Goal: Task Accomplishment & Management: Manage account settings

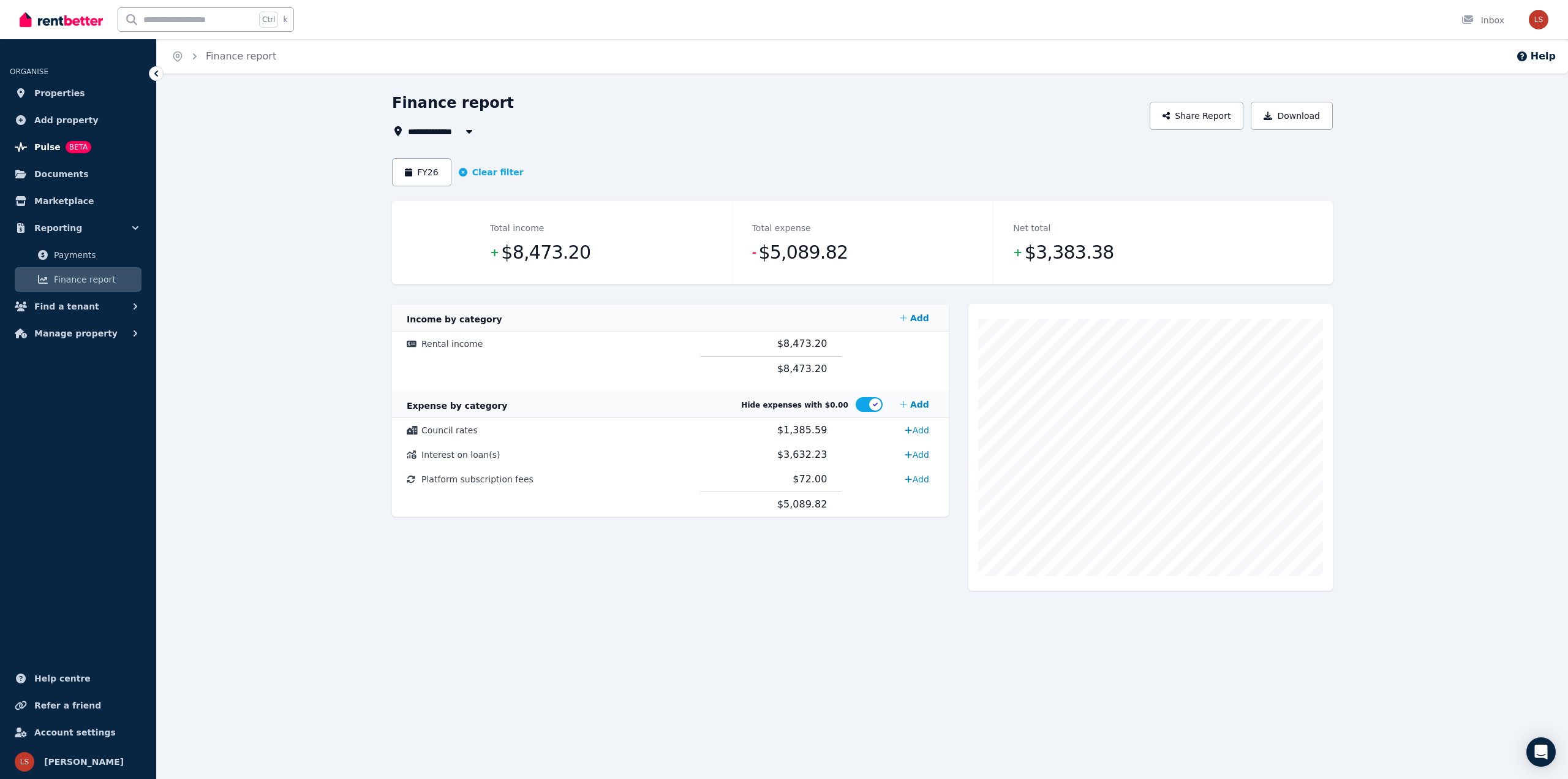
click at [52, 151] on span "Pulse" at bounding box center [47, 146] width 26 height 15
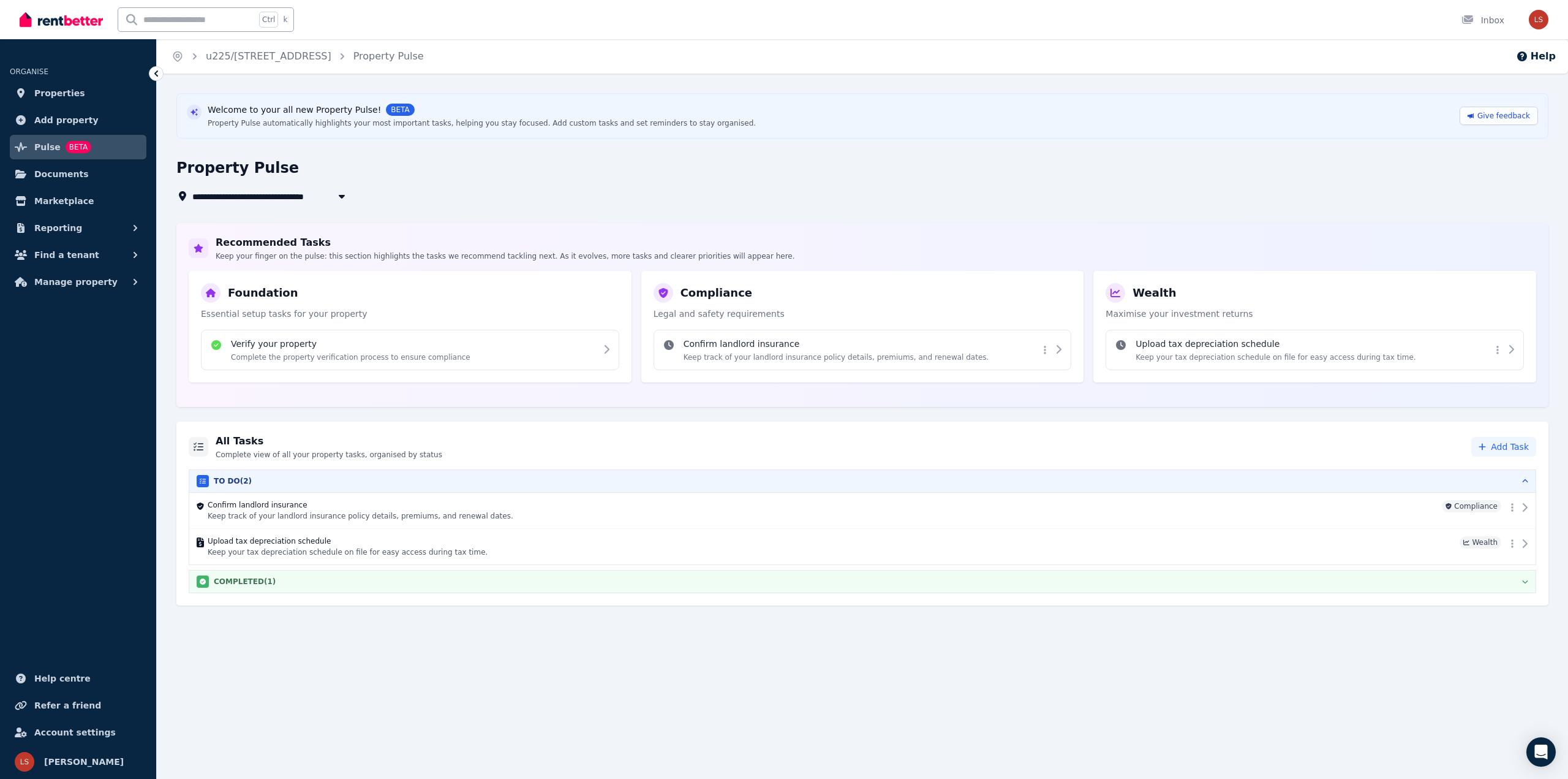
click at [1516, 584] on div "COMPLETED ( 1 )" at bounding box center [862, 581] width 1331 height 13
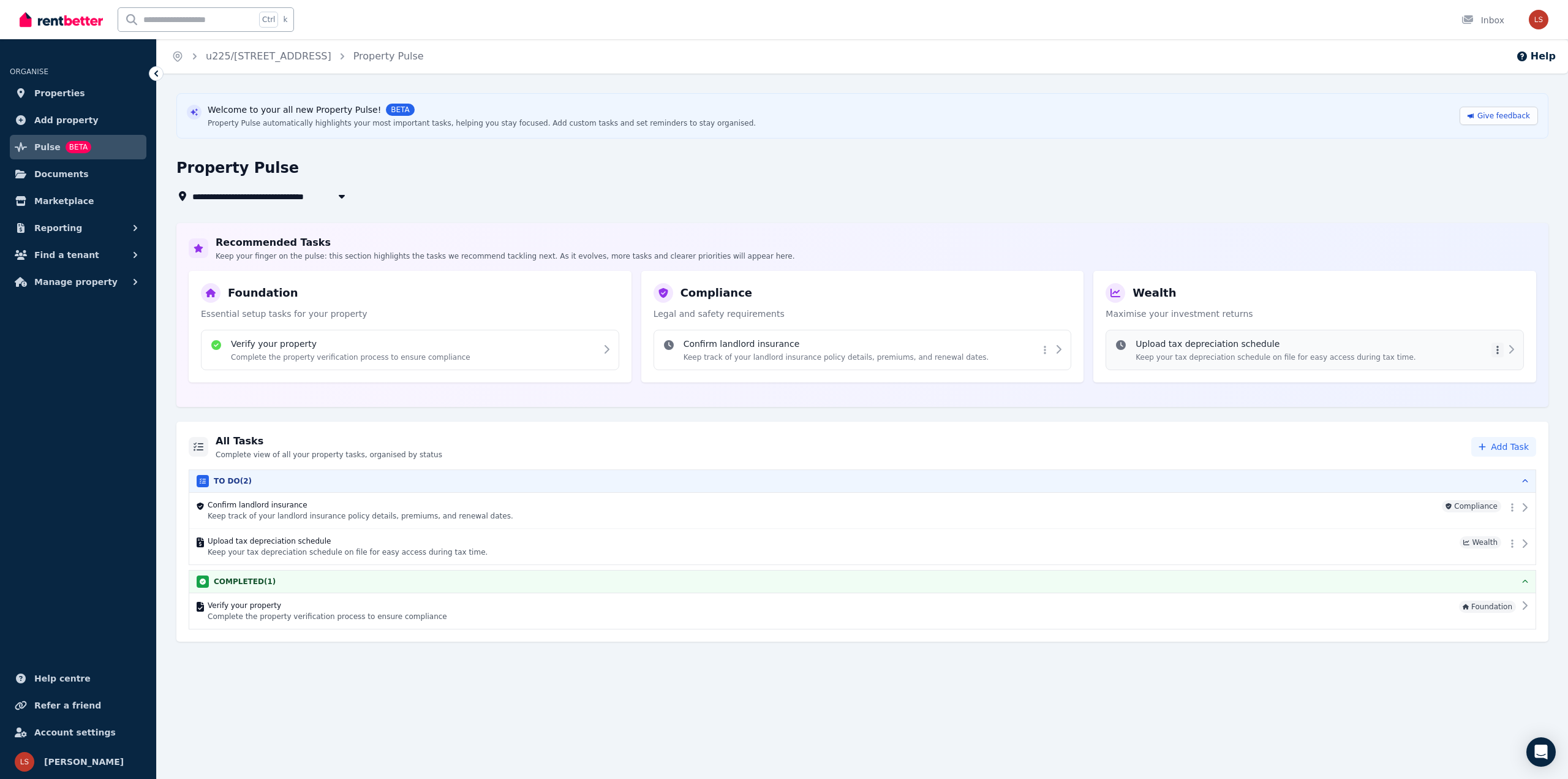
click at [1499, 351] on html "**********" at bounding box center [784, 389] width 1568 height 779
click at [1514, 349] on html "**********" at bounding box center [784, 389] width 1568 height 779
click at [1514, 349] on icon at bounding box center [1511, 349] width 10 height 10
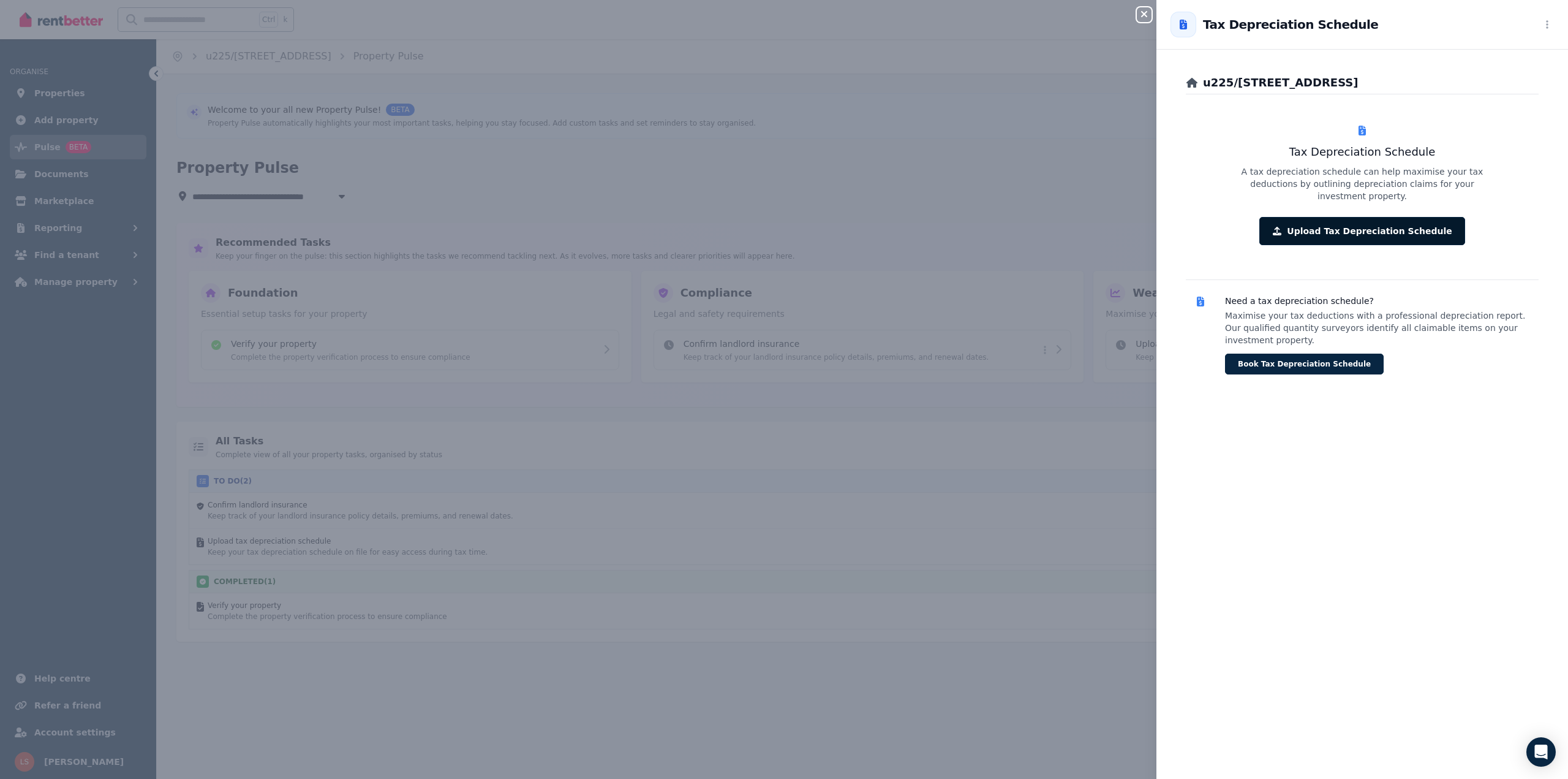
click at [1355, 223] on button "Upload Tax Depreciation Schedule" at bounding box center [1361, 231] width 206 height 28
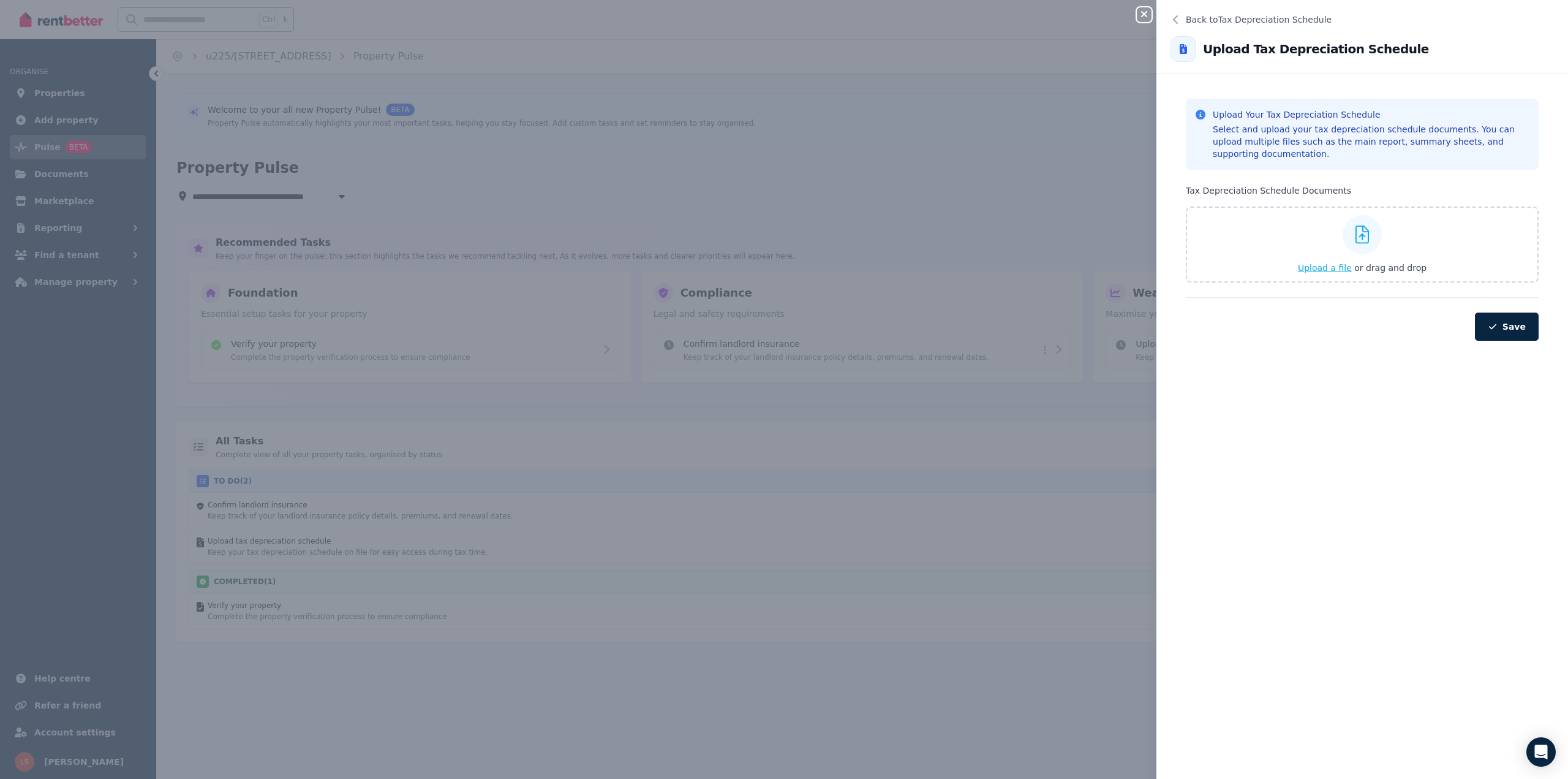
click at [1330, 269] on span "Upload a file" at bounding box center [1324, 268] width 54 height 10
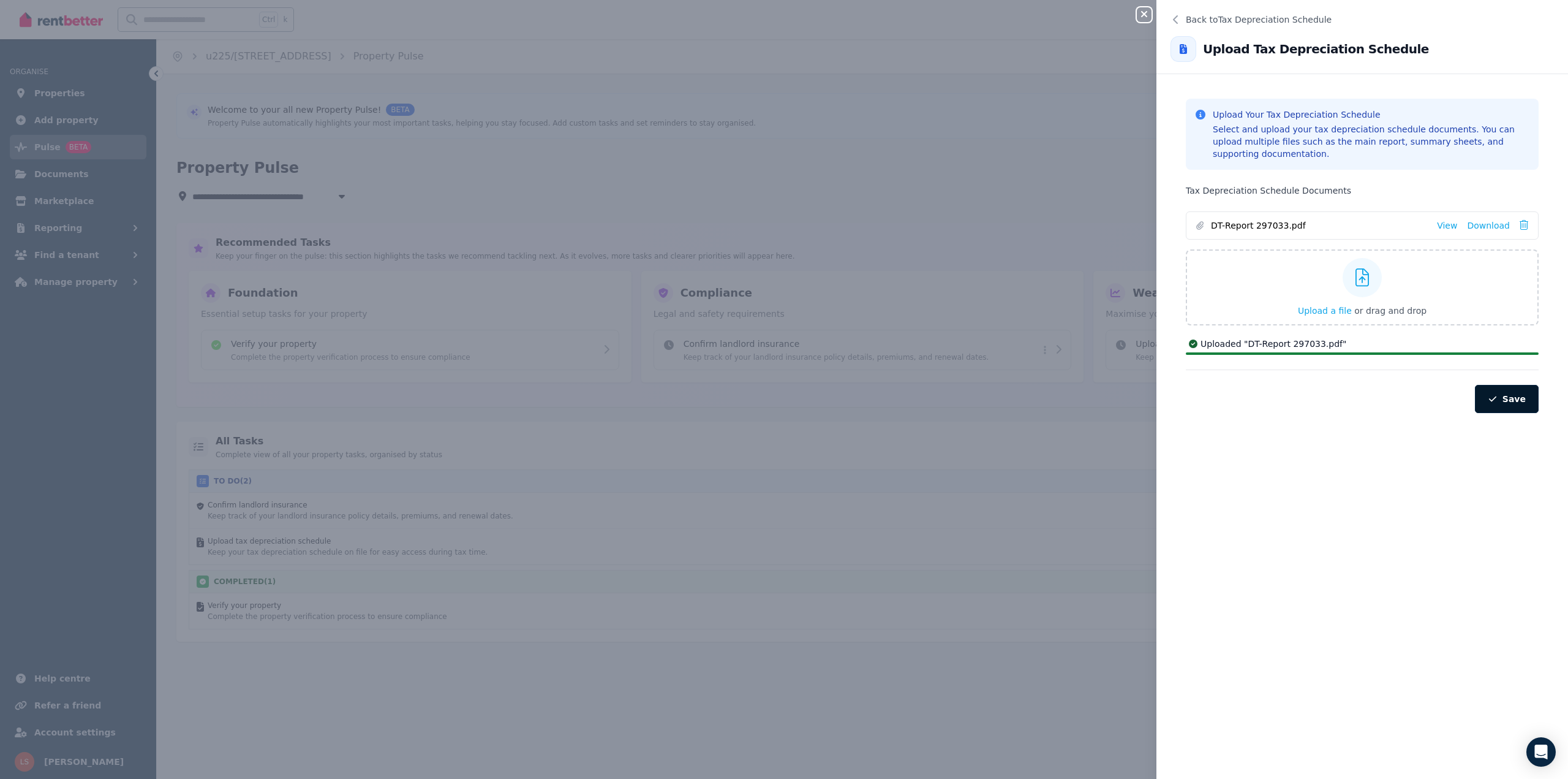
click at [1510, 403] on button "Save" at bounding box center [1507, 399] width 63 height 28
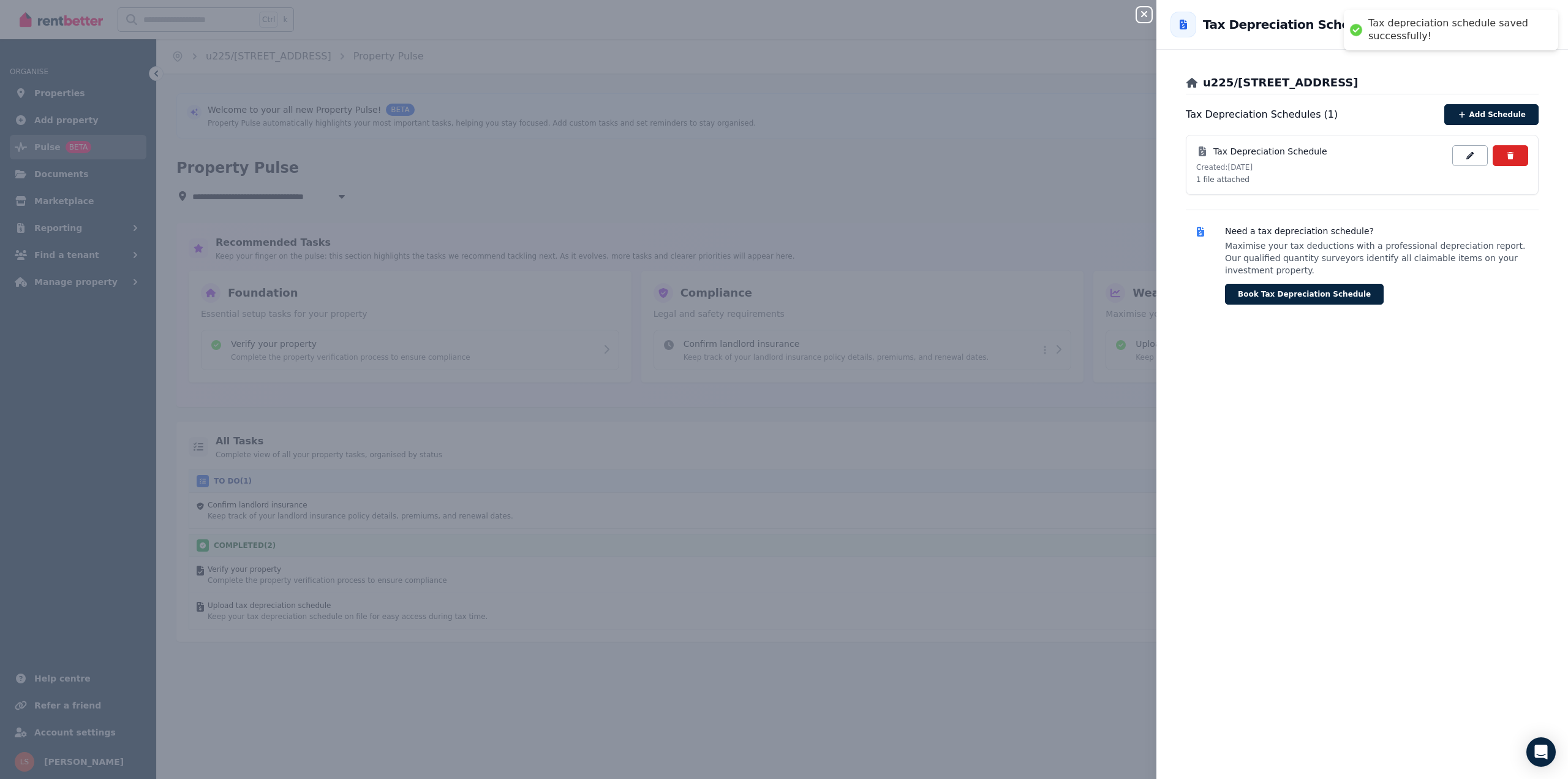
click at [1143, 20] on button "Close panel" at bounding box center [1144, 15] width 15 height 15
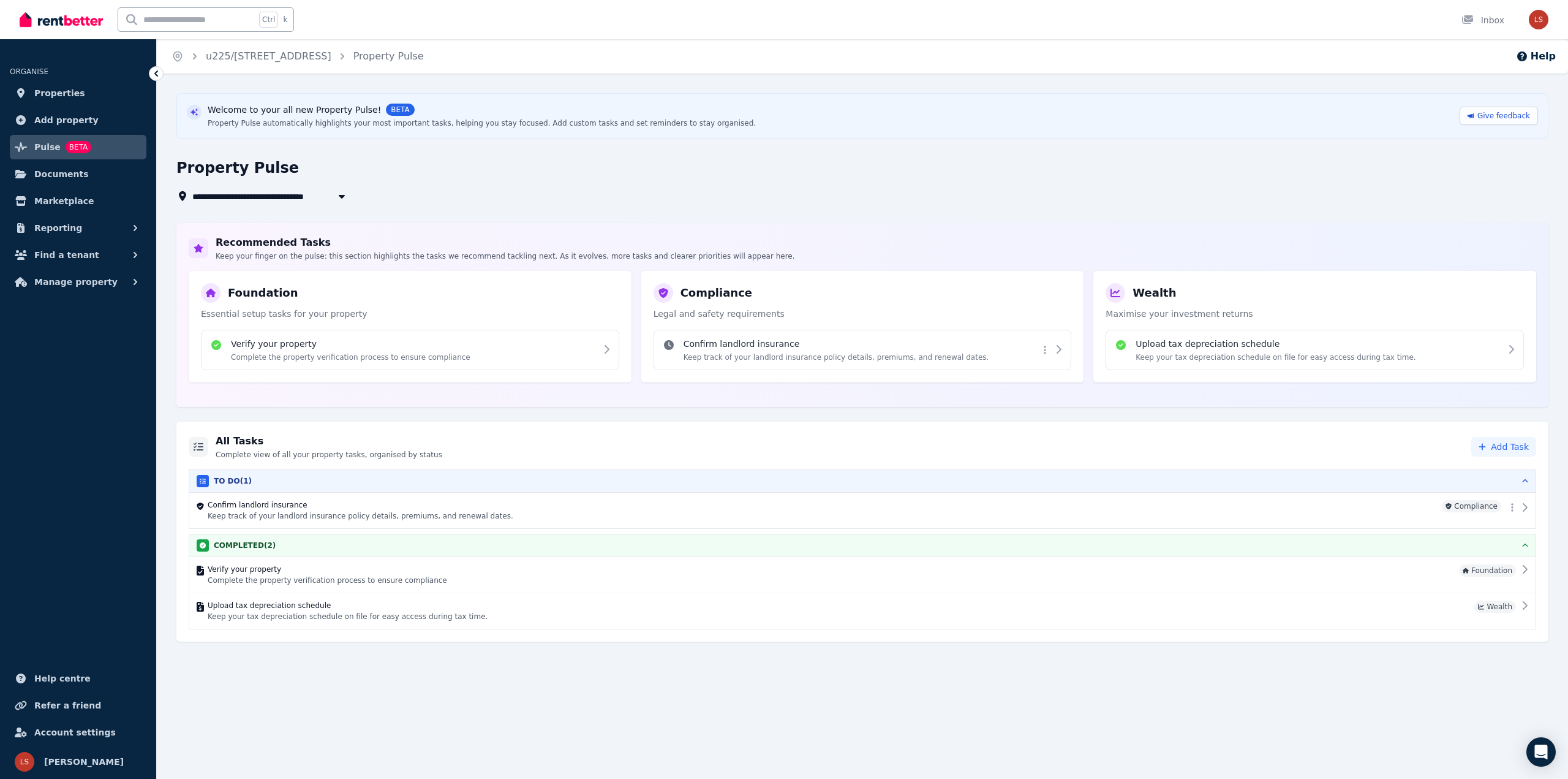
click at [806, 204] on div "**********" at bounding box center [862, 368] width 1411 height 549
click at [75, 173] on span "Documents" at bounding box center [61, 174] width 55 height 15
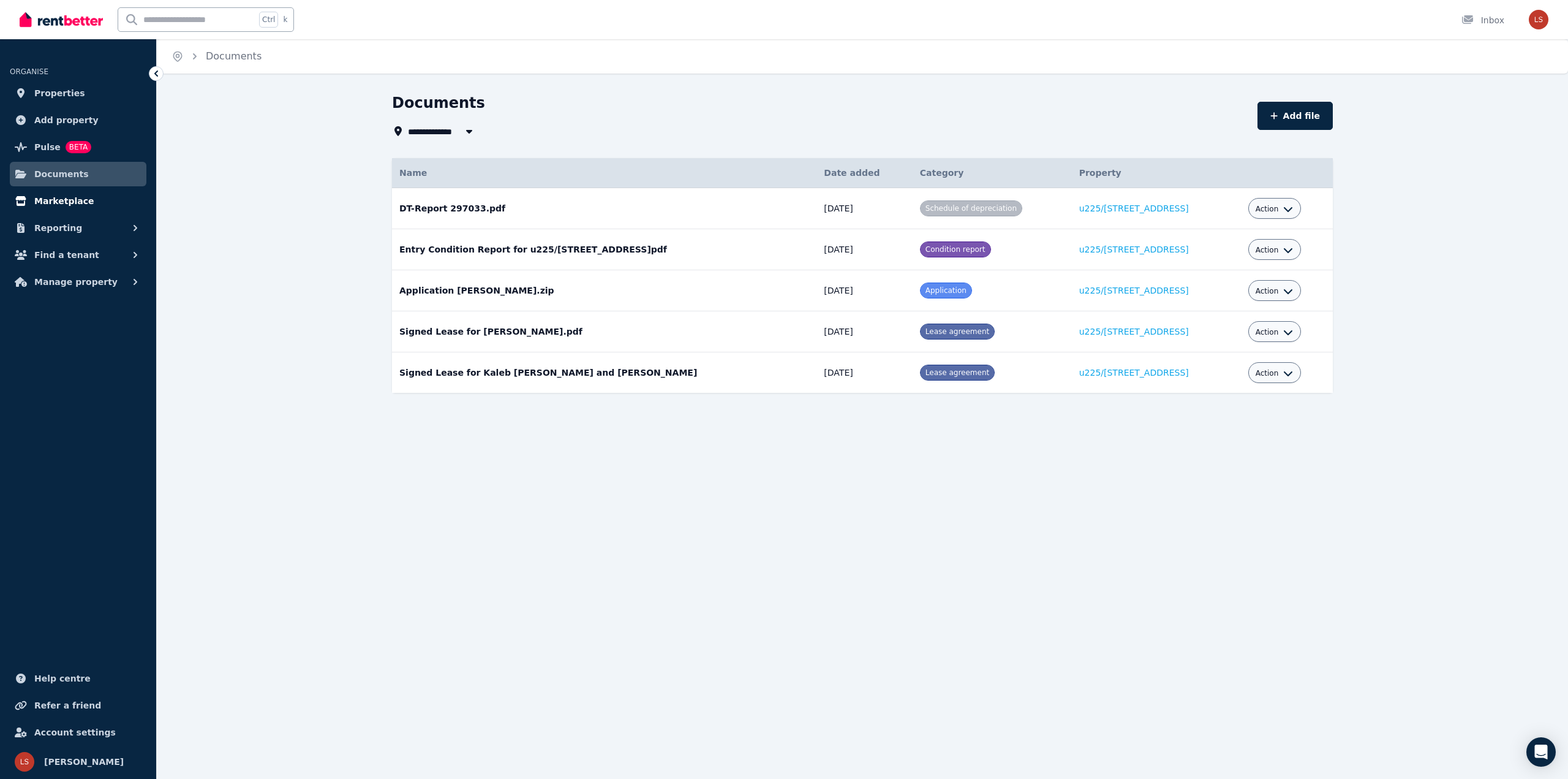
click at [61, 200] on span "Marketplace" at bounding box center [63, 201] width 59 height 15
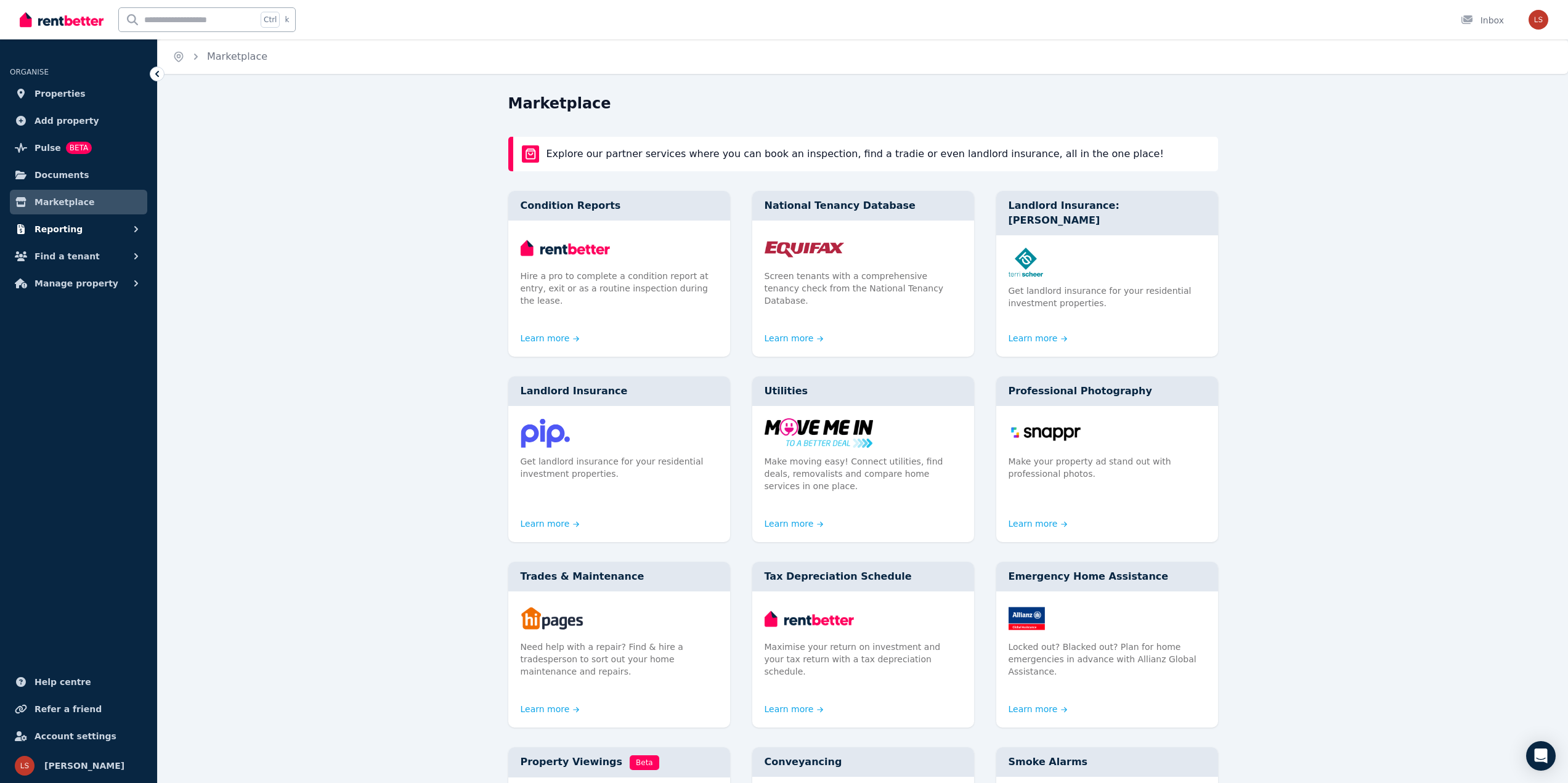
click at [66, 223] on span "Reporting" at bounding box center [58, 228] width 48 height 15
click at [80, 262] on span "Payments" at bounding box center [95, 256] width 83 height 15
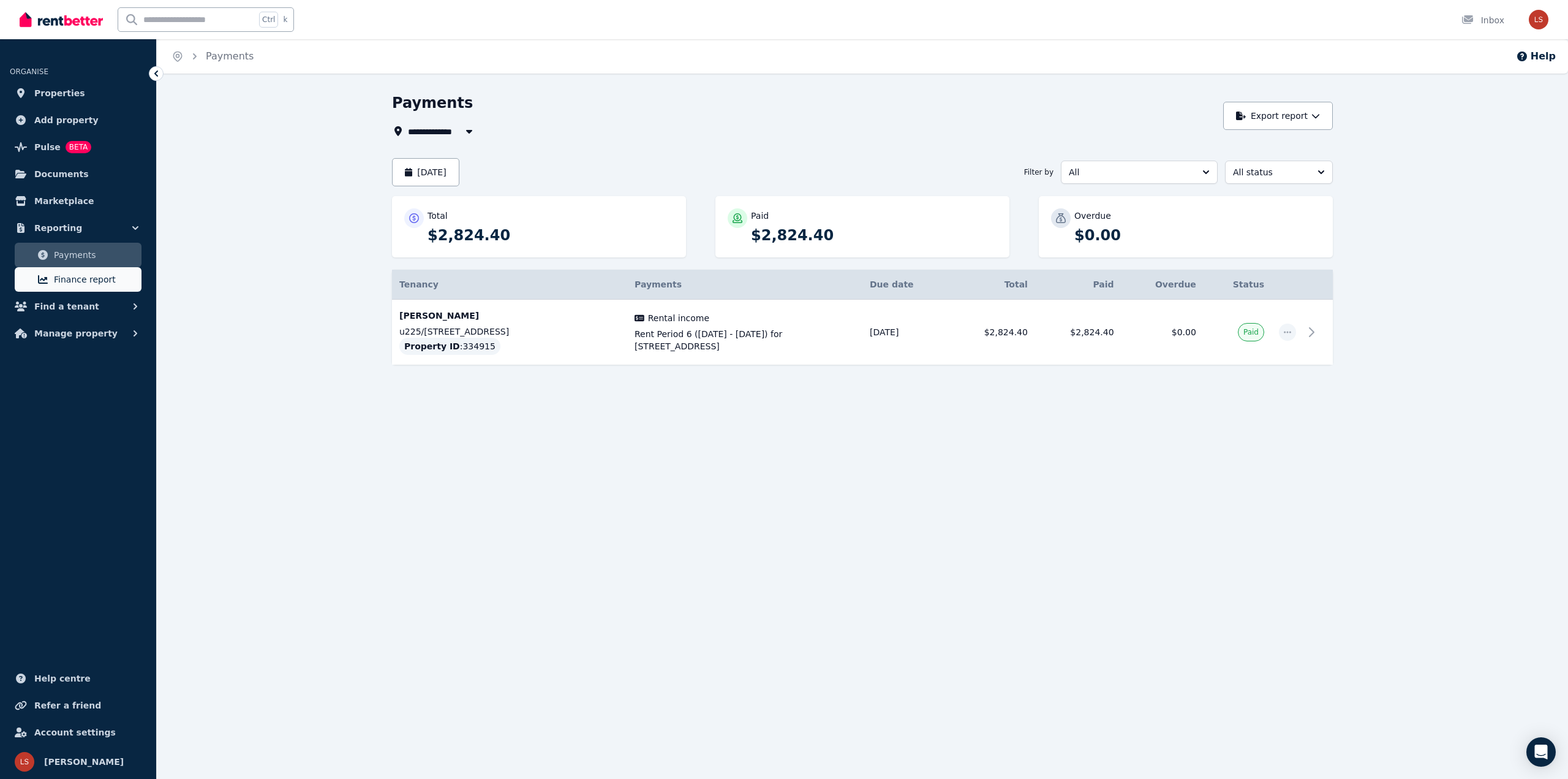
click at [83, 276] on span "Finance report" at bounding box center [95, 279] width 83 height 15
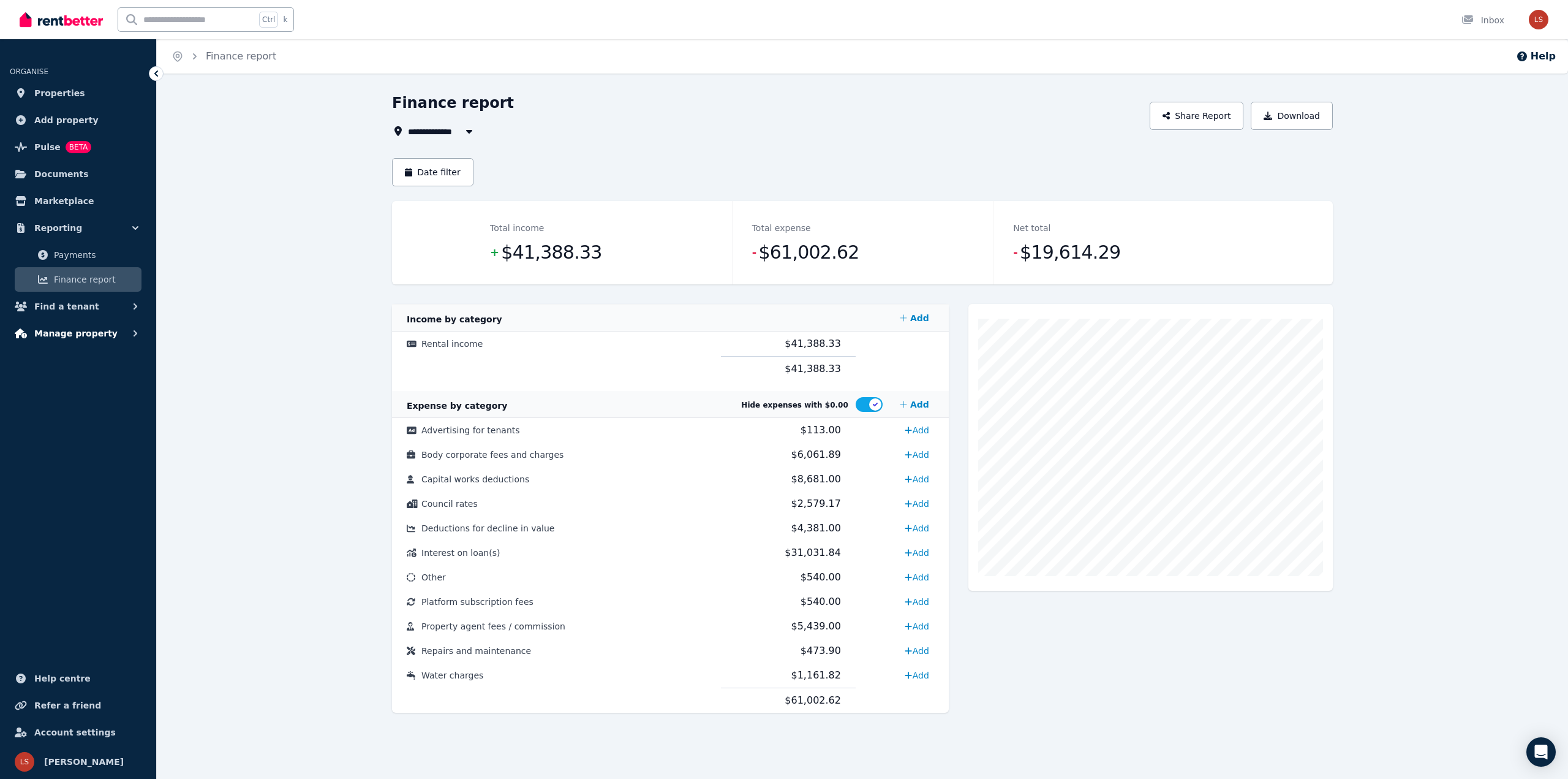
click at [92, 336] on span "Manage property" at bounding box center [75, 332] width 83 height 15
click at [63, 367] on span "Tenancies" at bounding box center [95, 360] width 83 height 15
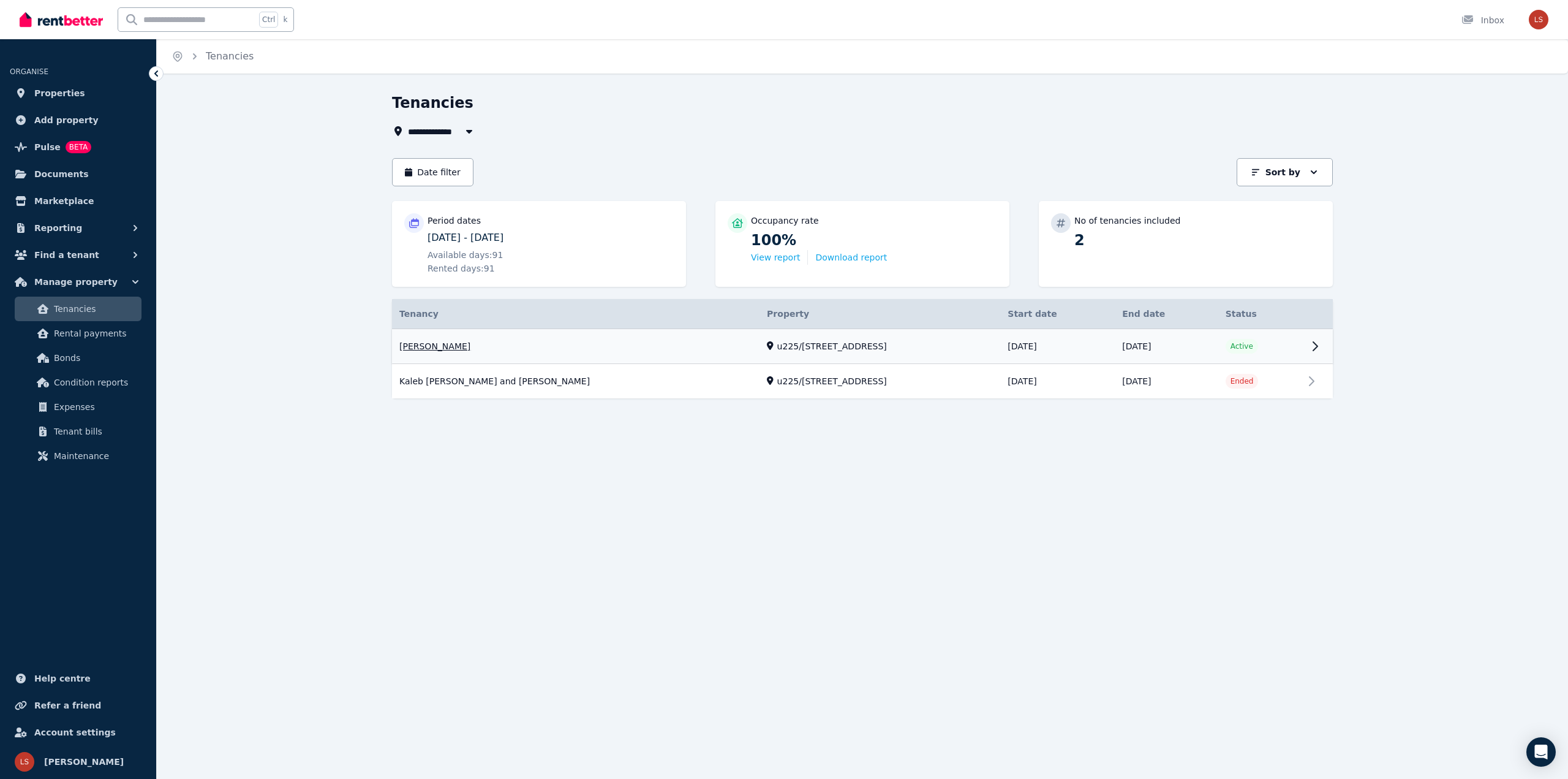
click at [453, 338] on link "View property details" at bounding box center [861, 347] width 940 height 35
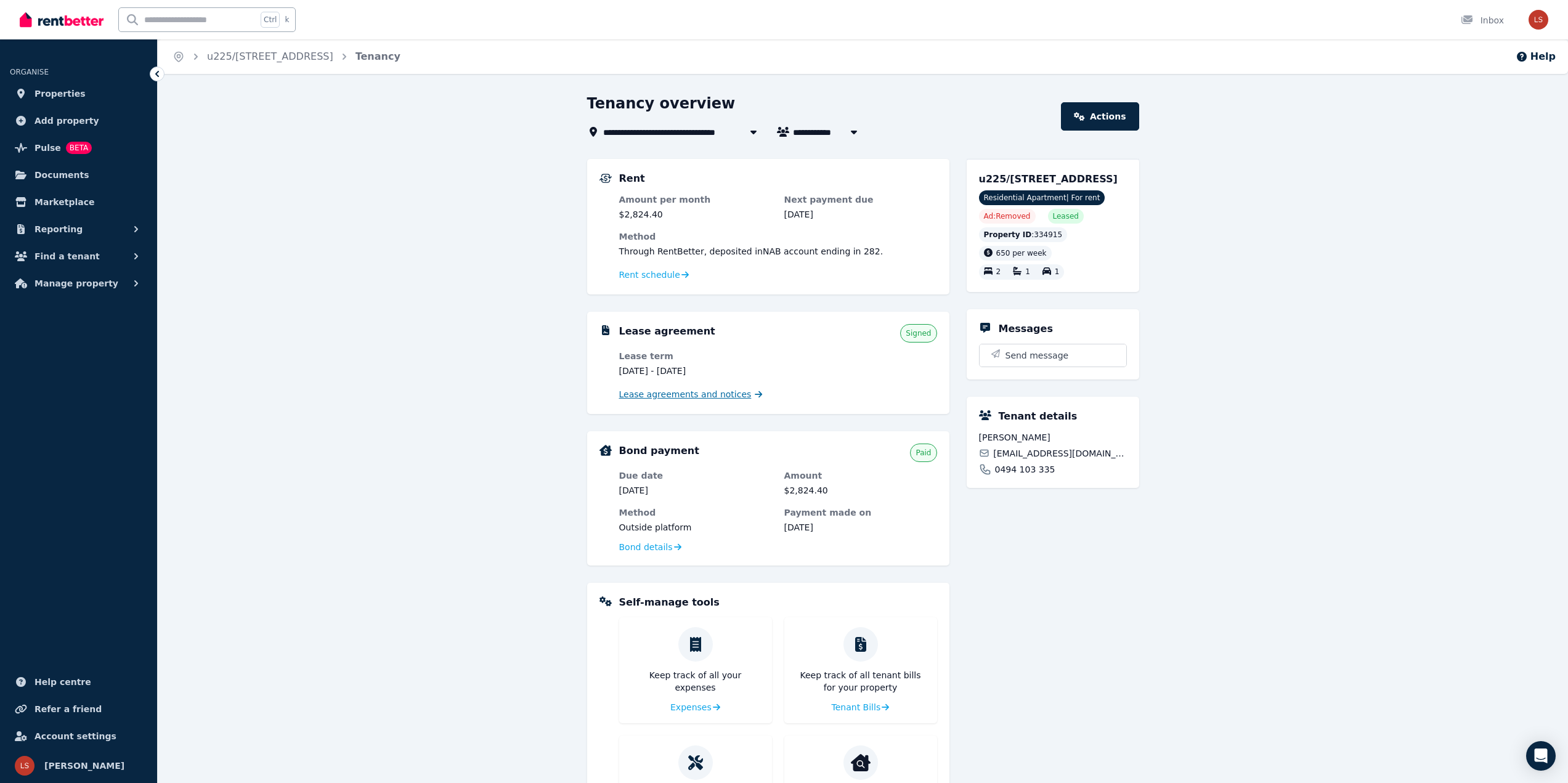
click at [701, 392] on span "Lease agreements and notices" at bounding box center [685, 394] width 132 height 13
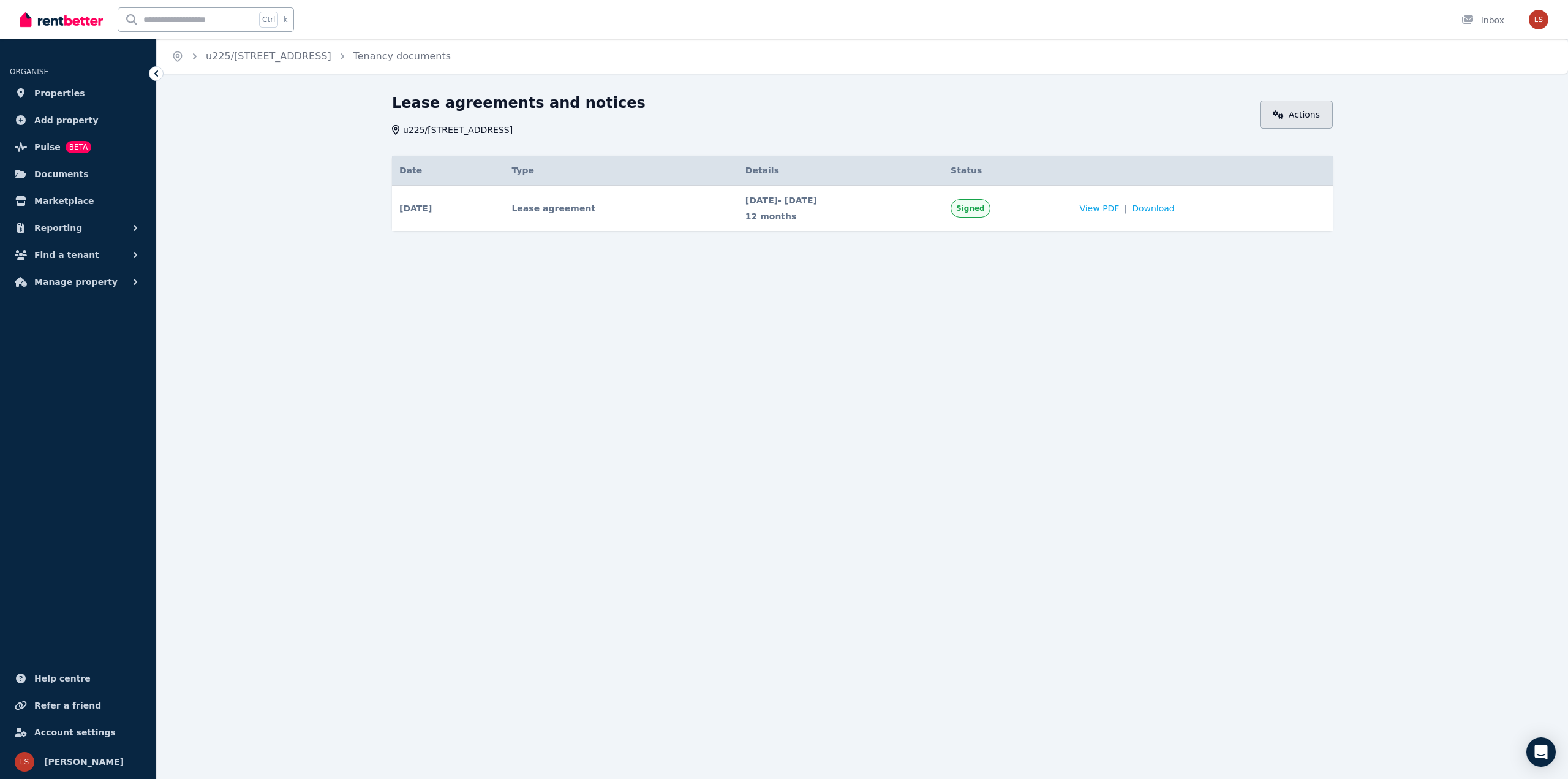
click at [1310, 119] on link "Actions" at bounding box center [1296, 114] width 73 height 28
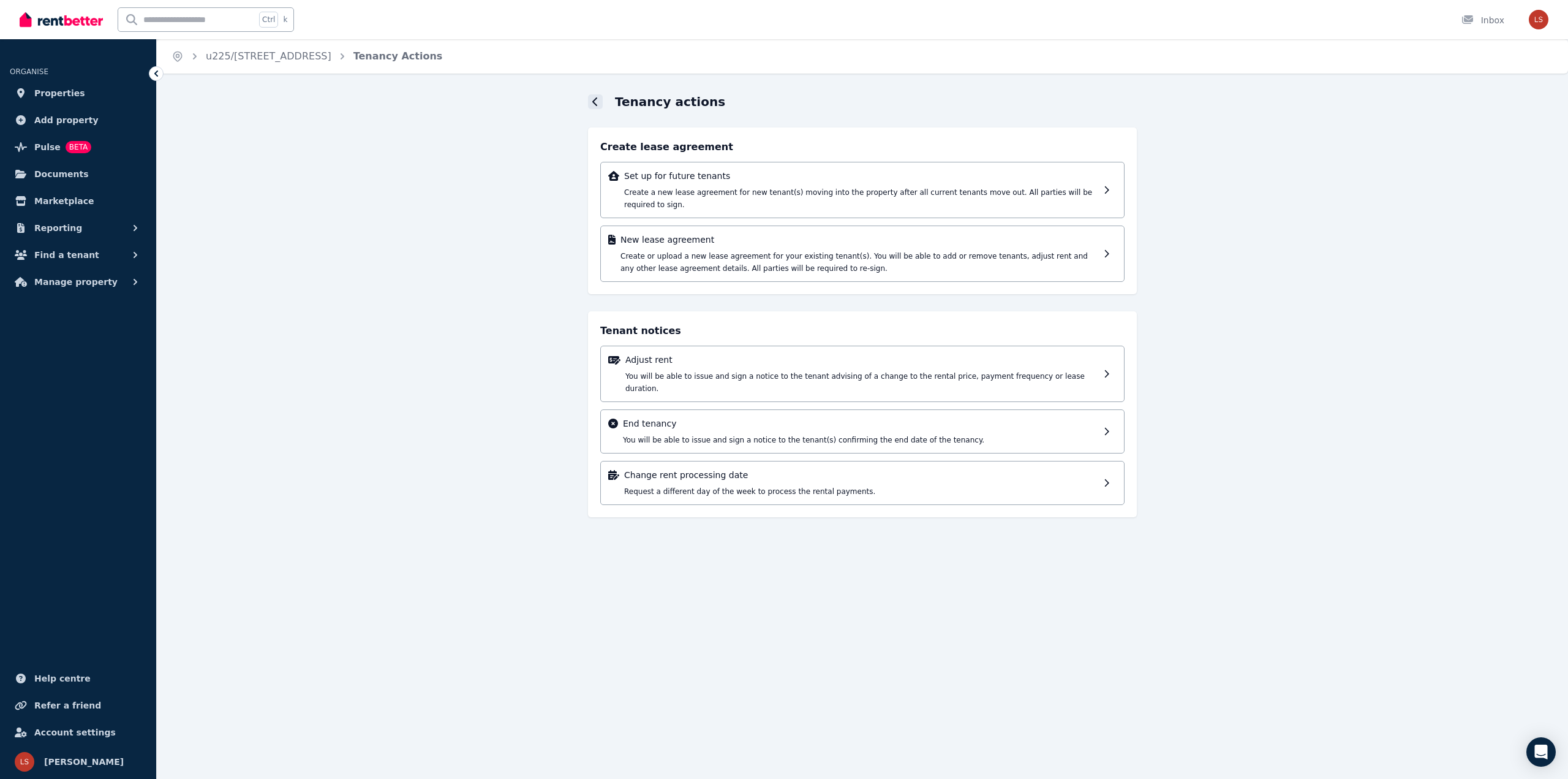
click at [601, 105] on div at bounding box center [594, 101] width 15 height 15
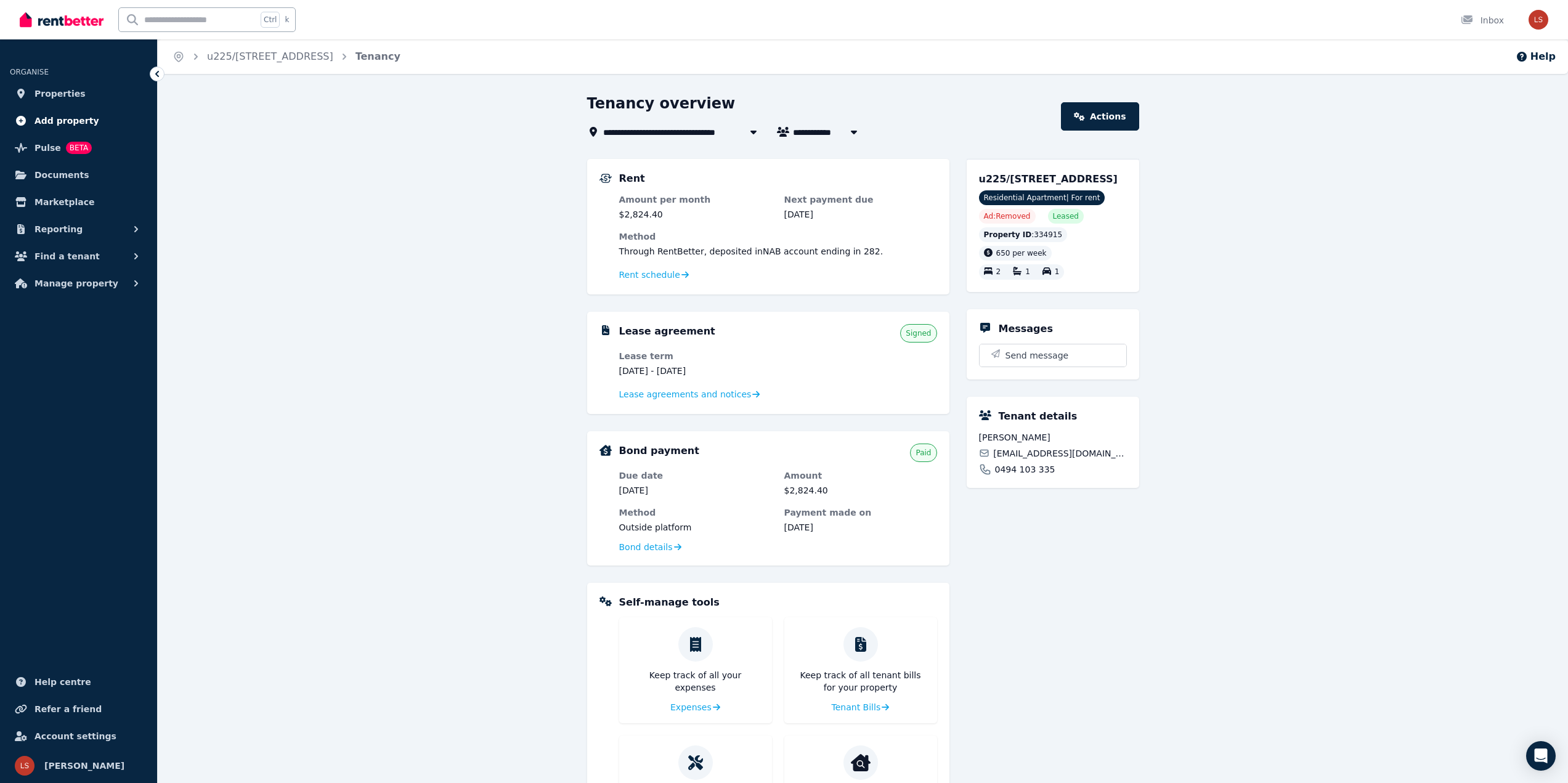
click at [34, 120] on span "Add property" at bounding box center [67, 121] width 65 height 15
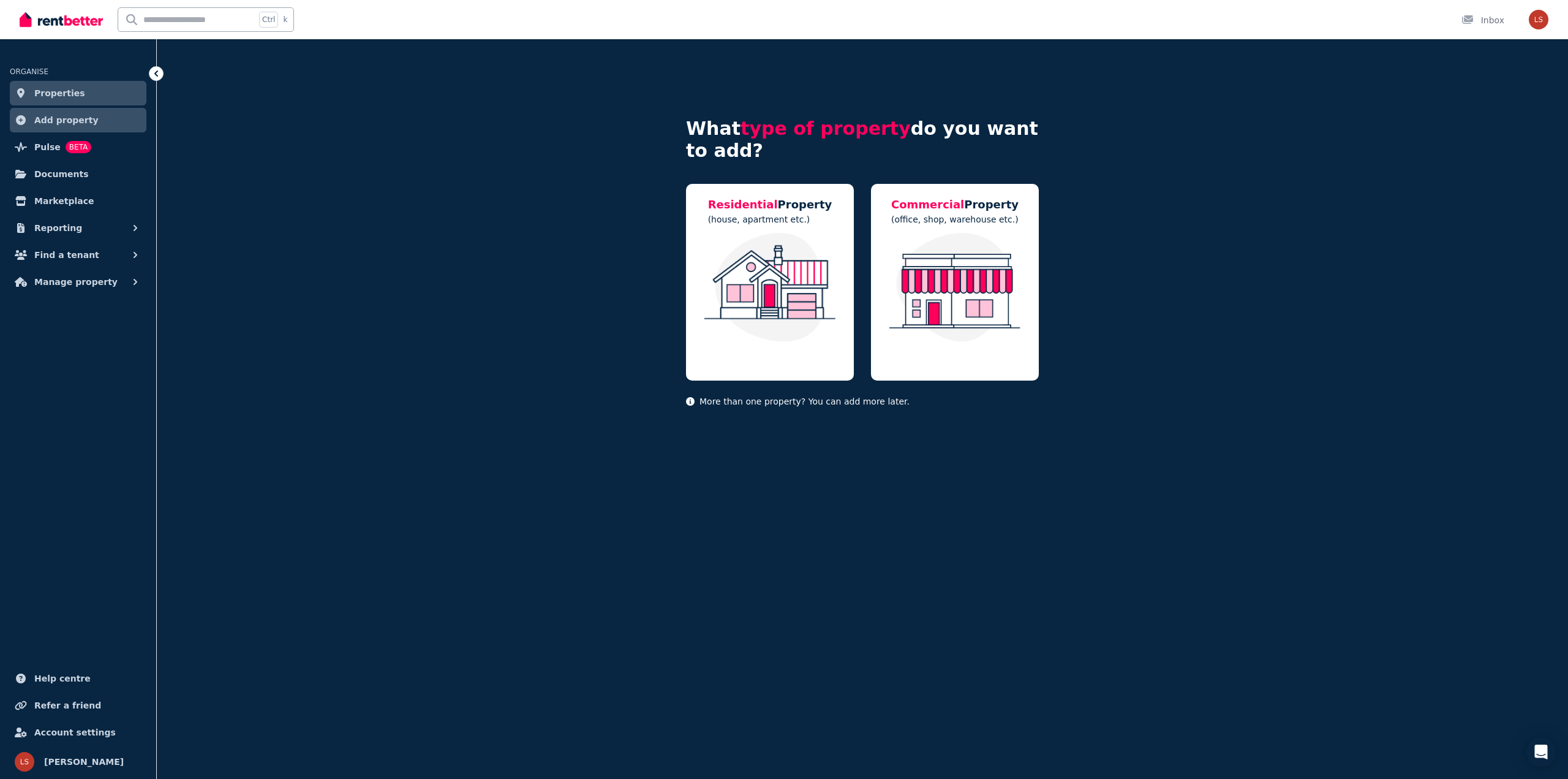
click at [36, 97] on span "Properties" at bounding box center [59, 93] width 51 height 15
